Goal: Information Seeking & Learning: Learn about a topic

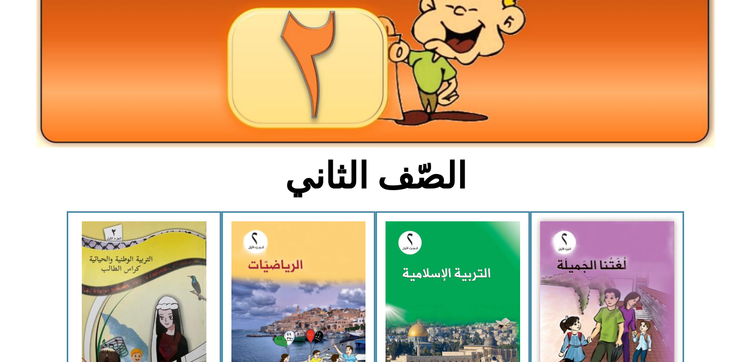
scroll to position [135, 0]
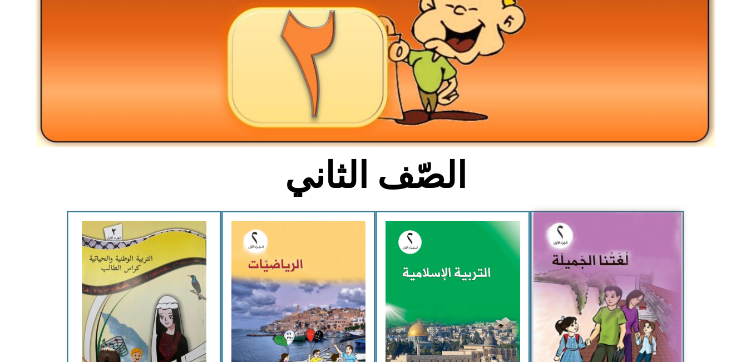
click at [655, 297] on img at bounding box center [607, 304] width 148 height 183
click at [625, 292] on img at bounding box center [607, 304] width 148 height 183
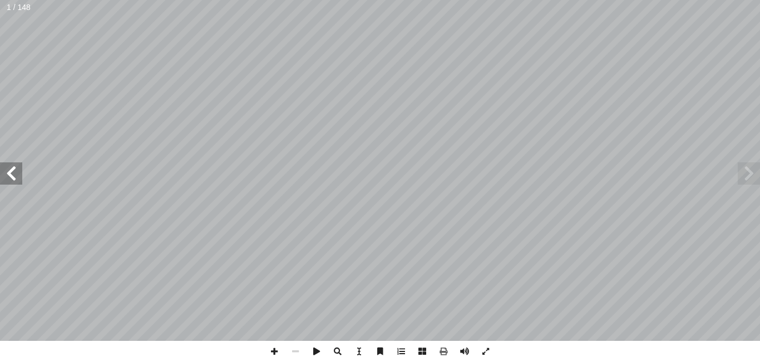
click at [7, 177] on span at bounding box center [11, 173] width 22 height 22
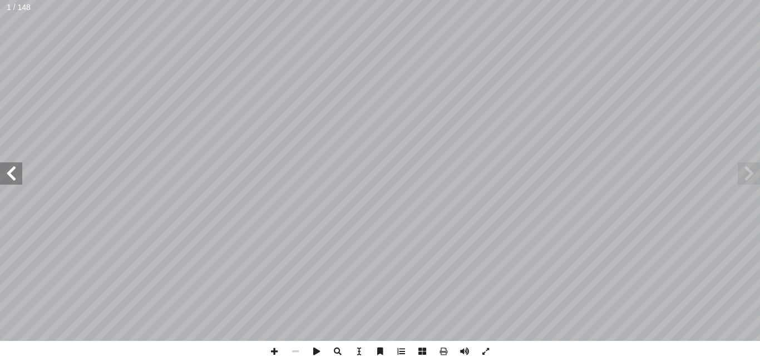
click at [7, 177] on span at bounding box center [11, 173] width 22 height 22
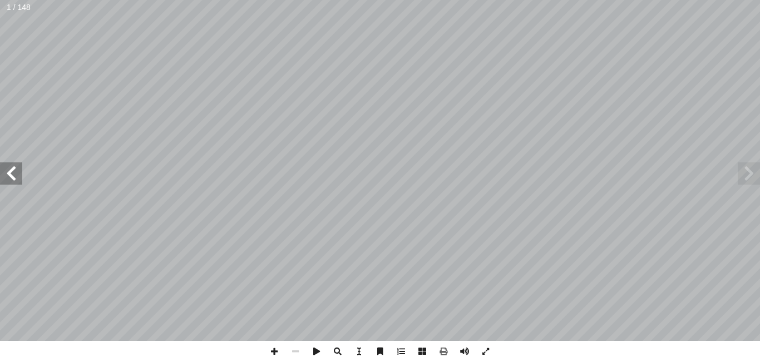
click at [7, 177] on span at bounding box center [11, 173] width 22 height 22
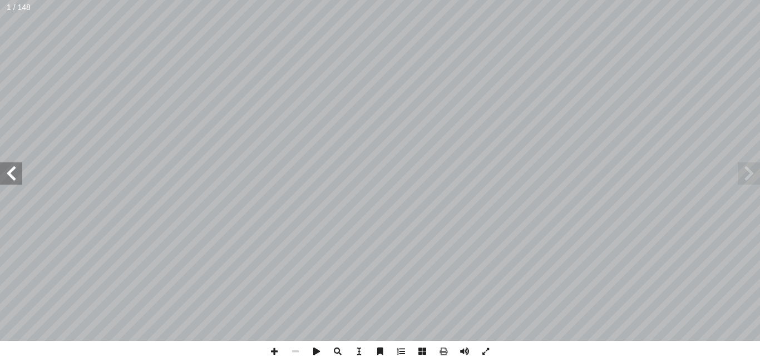
click at [7, 177] on span at bounding box center [11, 173] width 22 height 22
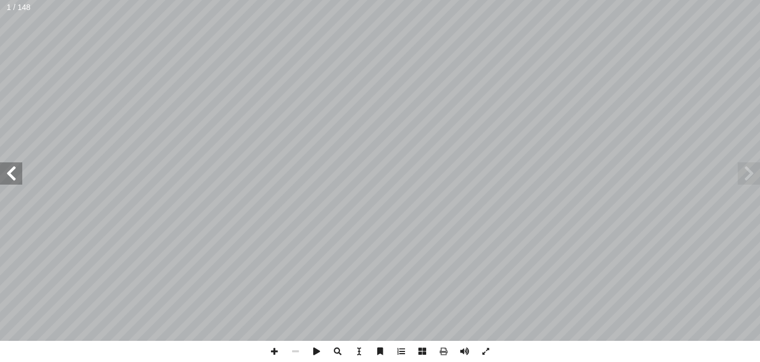
click at [7, 177] on span at bounding box center [11, 173] width 22 height 22
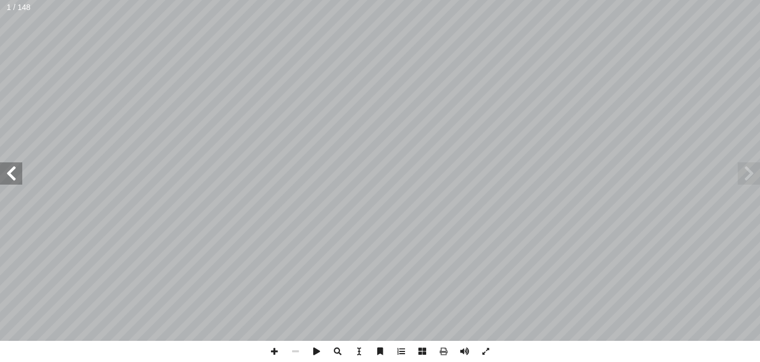
click at [7, 177] on span at bounding box center [11, 173] width 22 height 22
click at [745, 167] on span at bounding box center [749, 173] width 22 height 22
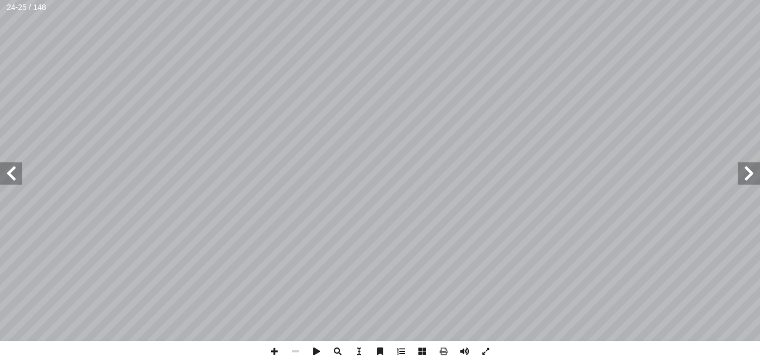
click at [745, 167] on span at bounding box center [749, 173] width 22 height 22
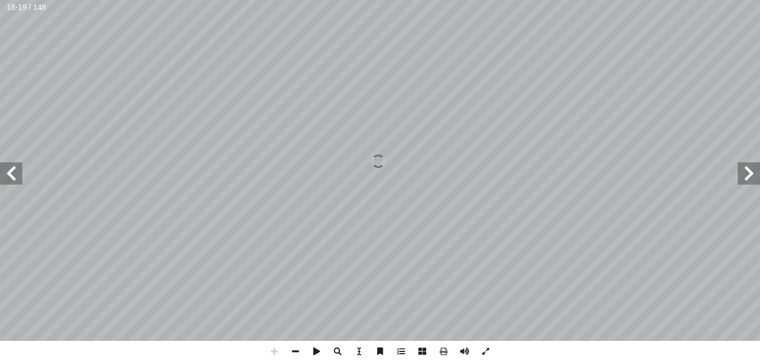
click at [14, 168] on span at bounding box center [11, 173] width 22 height 22
click at [750, 170] on span at bounding box center [749, 173] width 22 height 22
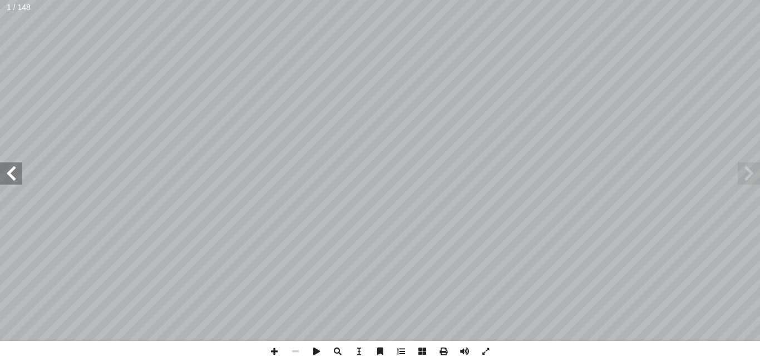
click at [16, 167] on span at bounding box center [11, 173] width 22 height 22
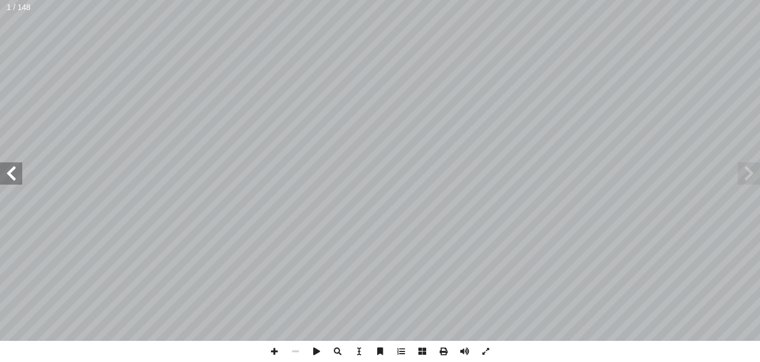
click at [16, 167] on span at bounding box center [11, 173] width 22 height 22
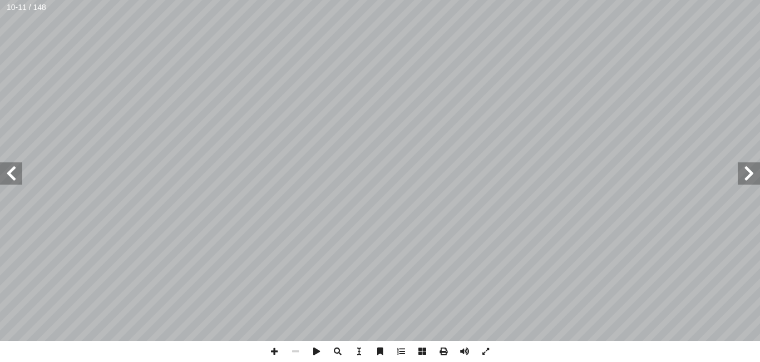
click at [16, 167] on span at bounding box center [11, 173] width 22 height 22
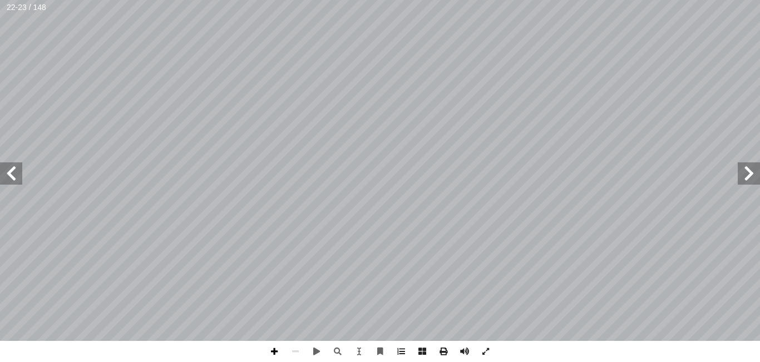
click at [275, 354] on div "١٨ ُ ة َ راء ِ ق ْ ال : أ ا َ ر ْ ق َ ن ُ ة َ غير َّ الص ُ ة َ ام ّ س َّ الر َ …" at bounding box center [380, 181] width 760 height 362
click at [275, 351] on span at bounding box center [274, 351] width 21 height 21
drag, startPoint x: 284, startPoint y: 355, endPoint x: 297, endPoint y: 353, distance: 13.0
click at [297, 353] on div at bounding box center [380, 351] width 233 height 21
click at [297, 353] on span at bounding box center [295, 351] width 21 height 21
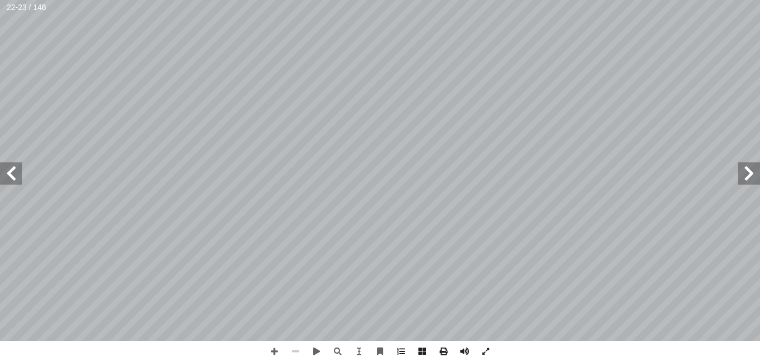
click at [297, 353] on span at bounding box center [295, 351] width 21 height 21
click at [272, 354] on span at bounding box center [274, 351] width 21 height 21
click at [301, 353] on span at bounding box center [295, 351] width 21 height 21
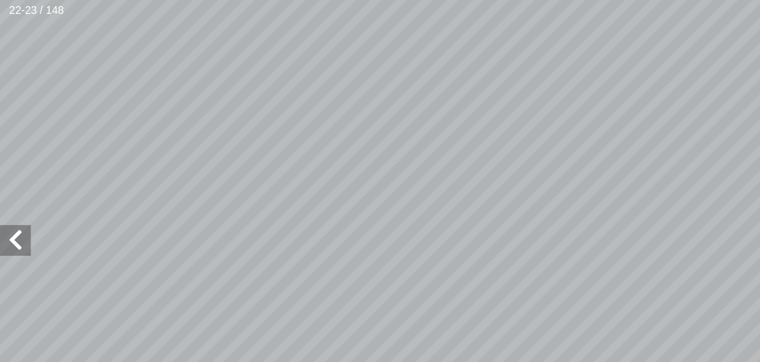
scroll to position [93, -100]
